Goal: Task Accomplishment & Management: Manage account settings

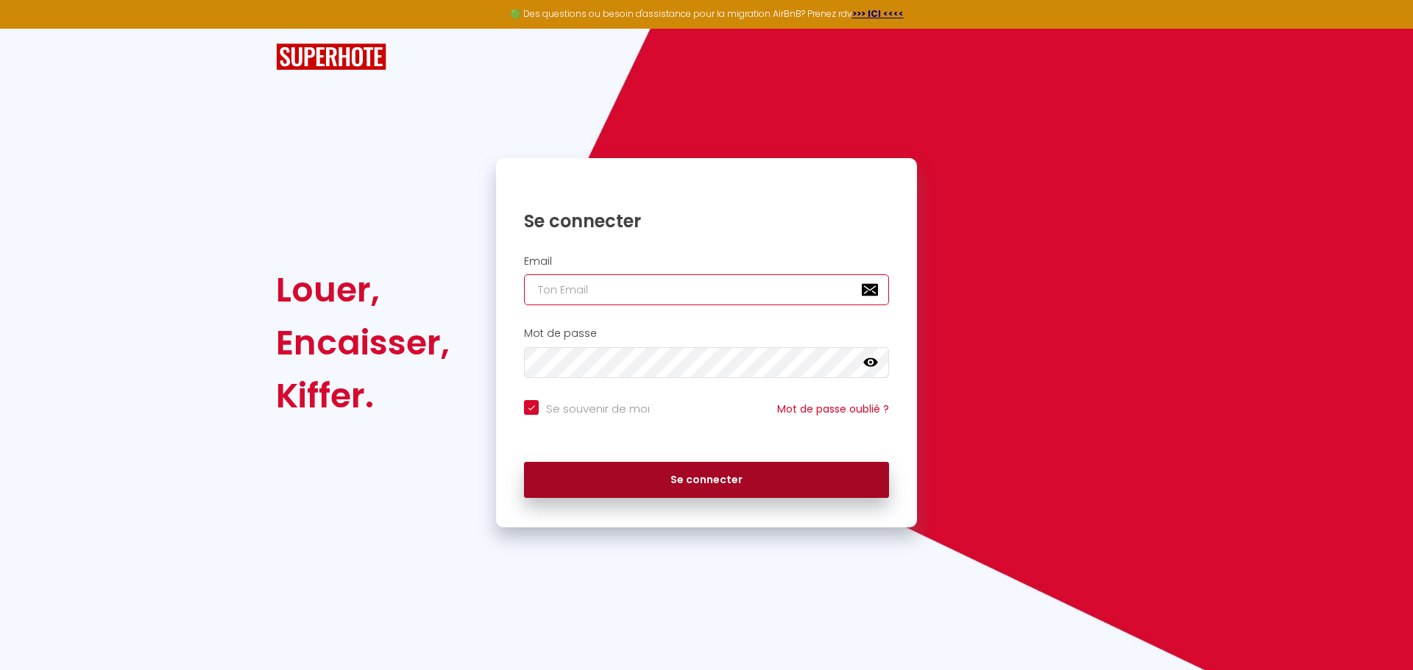
type input "[EMAIL_ADDRESS][DOMAIN_NAME]"
click at [718, 478] on button "Se connecter" at bounding box center [706, 480] width 365 height 37
checkbox input "true"
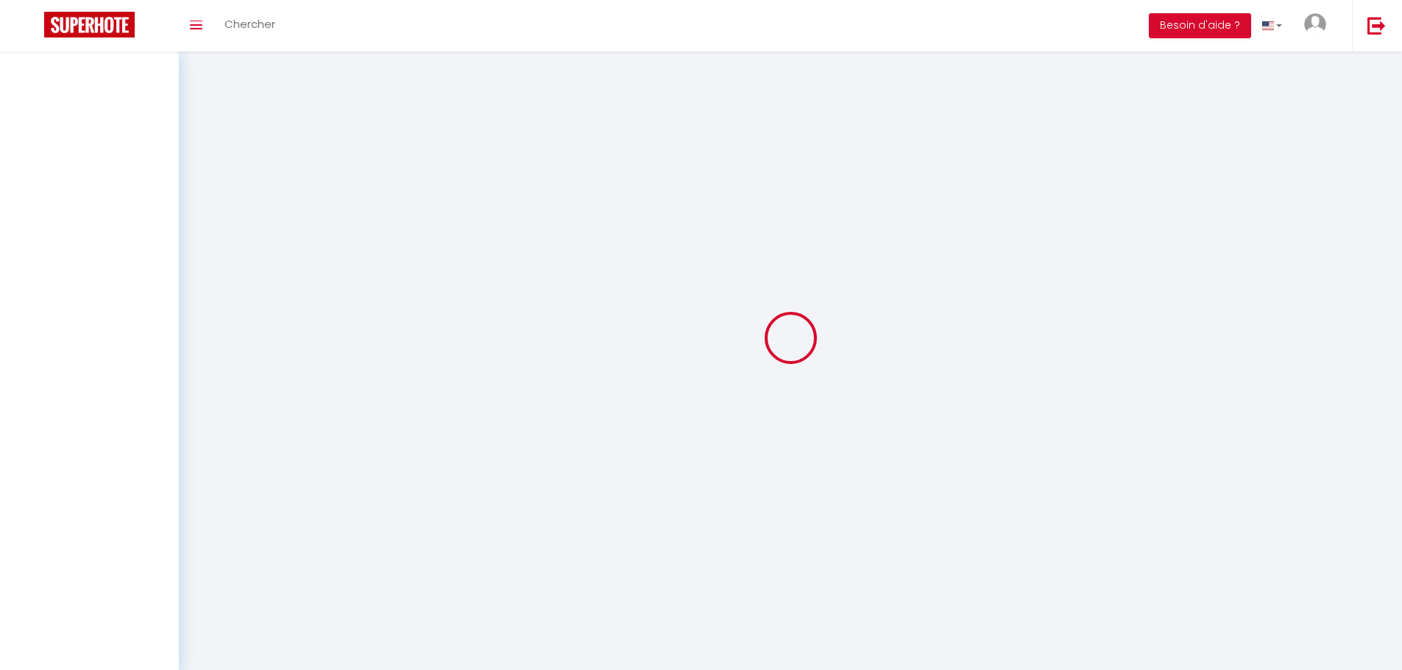
select select
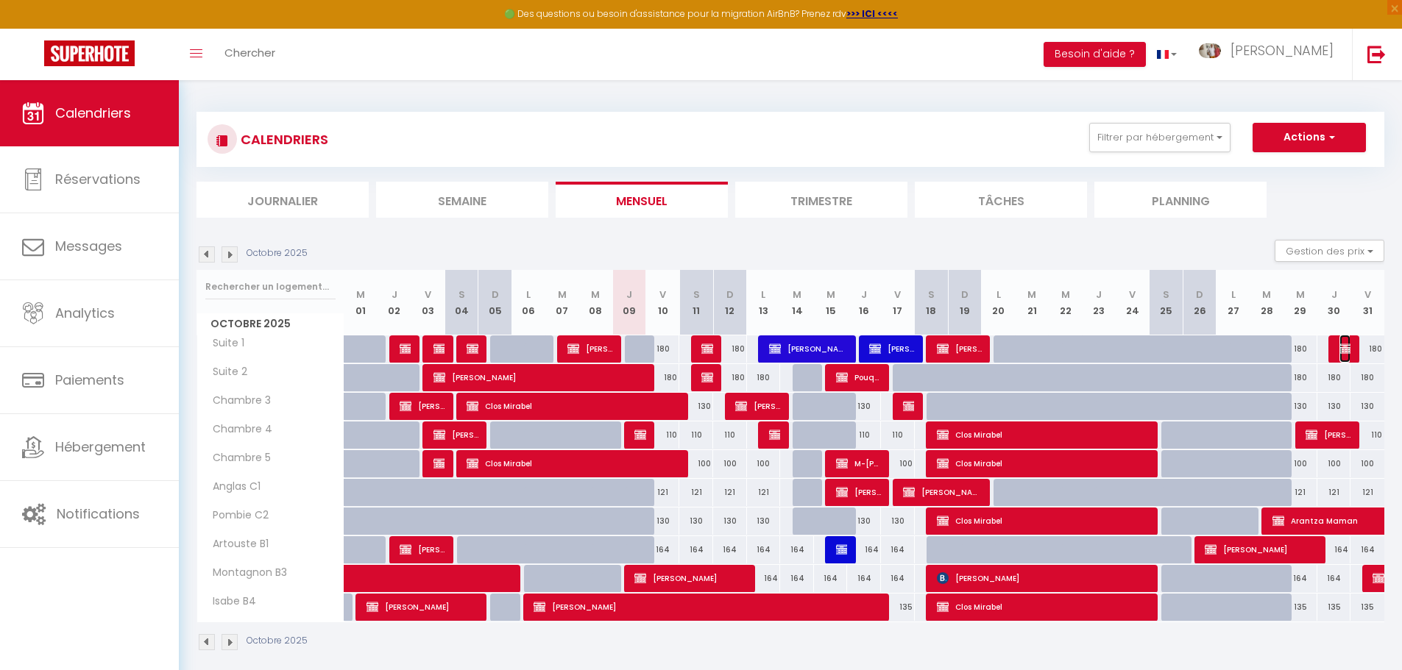
drag, startPoint x: 1346, startPoint y: 352, endPoint x: 1189, endPoint y: 467, distance: 194.9
click at [1346, 352] on img at bounding box center [1345, 349] width 12 height 12
select select "OK"
select select "KO"
select select "0"
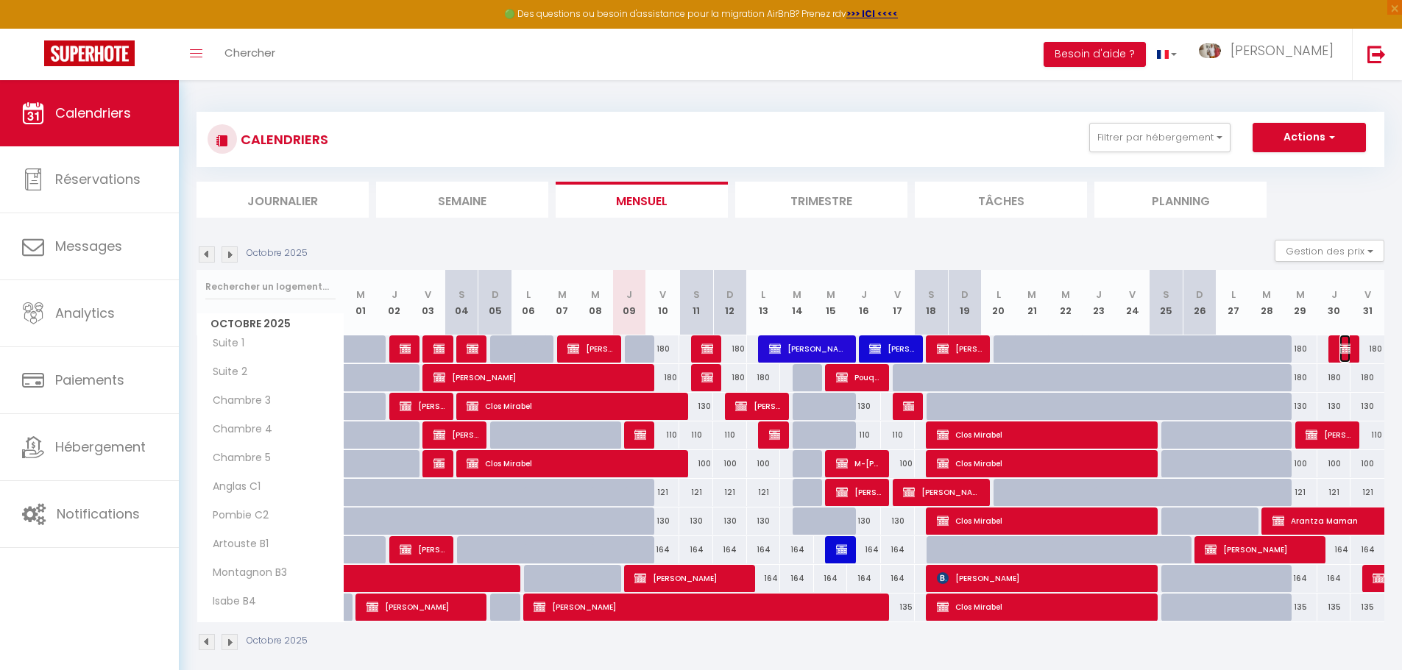
select select "0"
select select "1"
select select
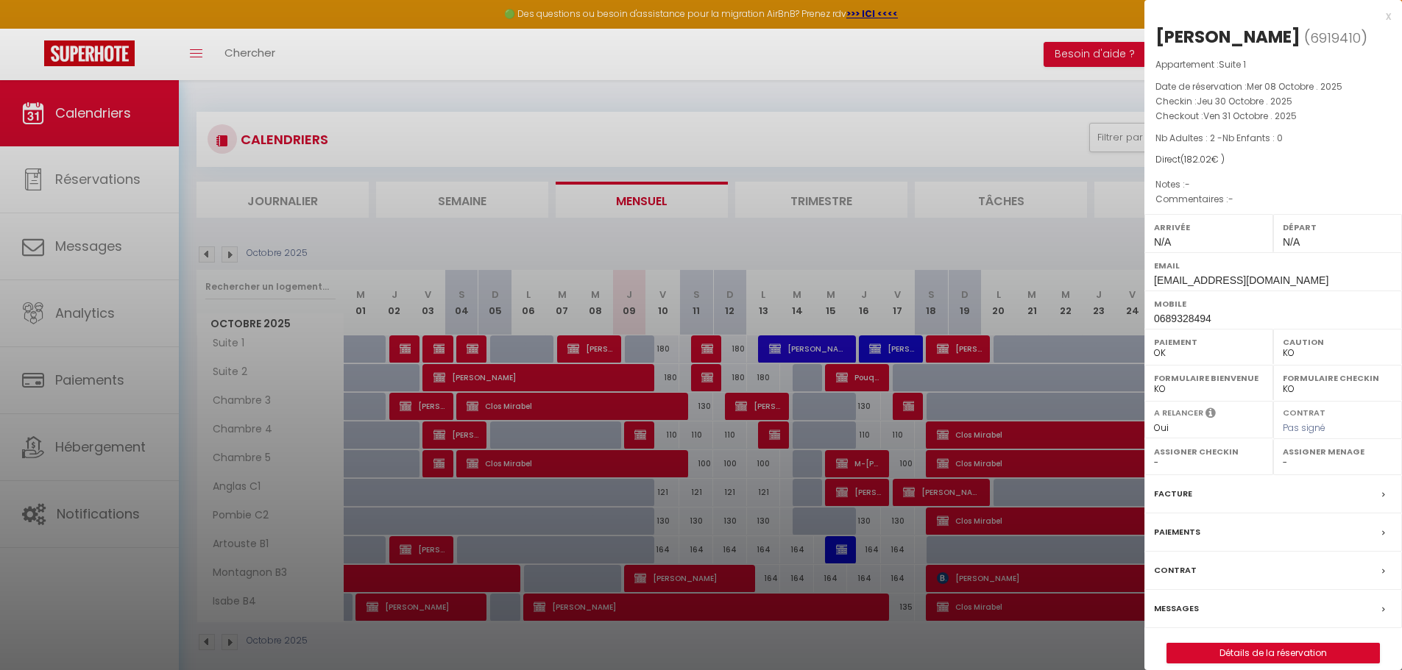
click at [1389, 17] on div "x" at bounding box center [1267, 16] width 247 height 18
